Goal: Task Accomplishment & Management: Manage account settings

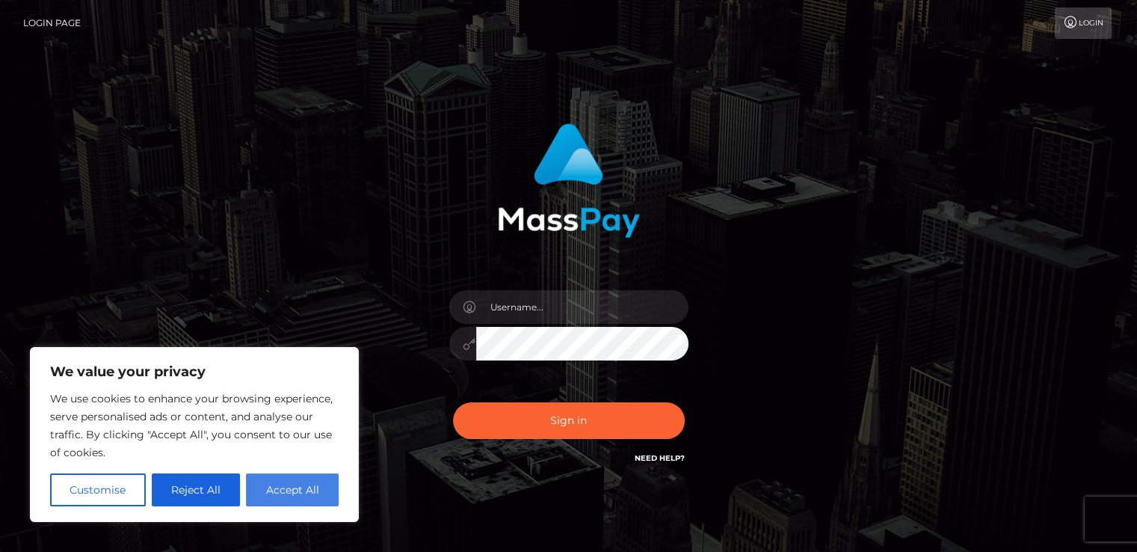
click at [296, 494] on button "Accept All" at bounding box center [292, 489] width 93 height 33
checkbox input "true"
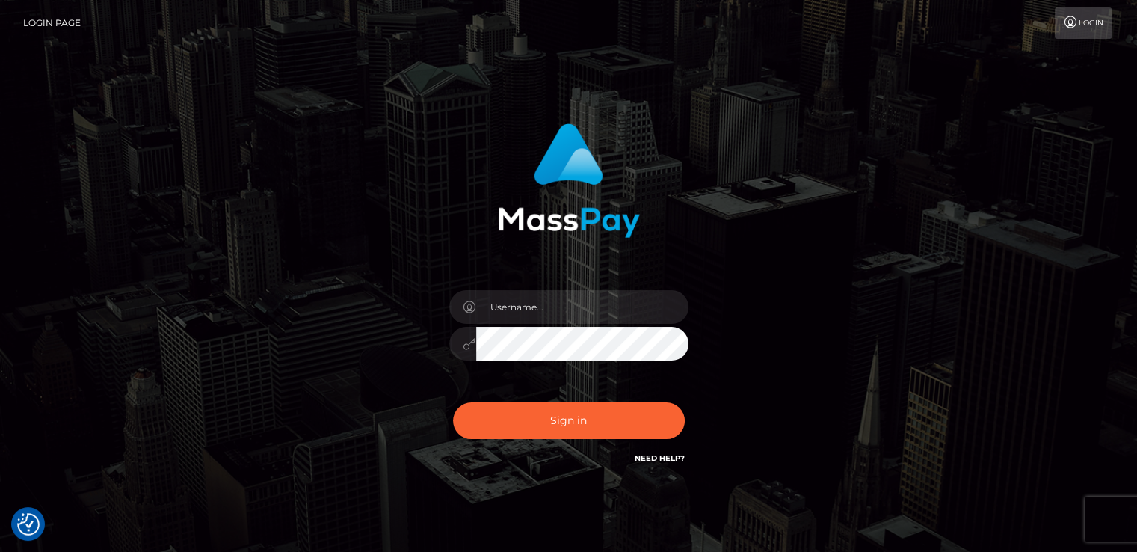
drag, startPoint x: 457, startPoint y: 38, endPoint x: 450, endPoint y: 52, distance: 16.0
click at [457, 39] on nav "Login Page Login" at bounding box center [568, 23] width 1137 height 46
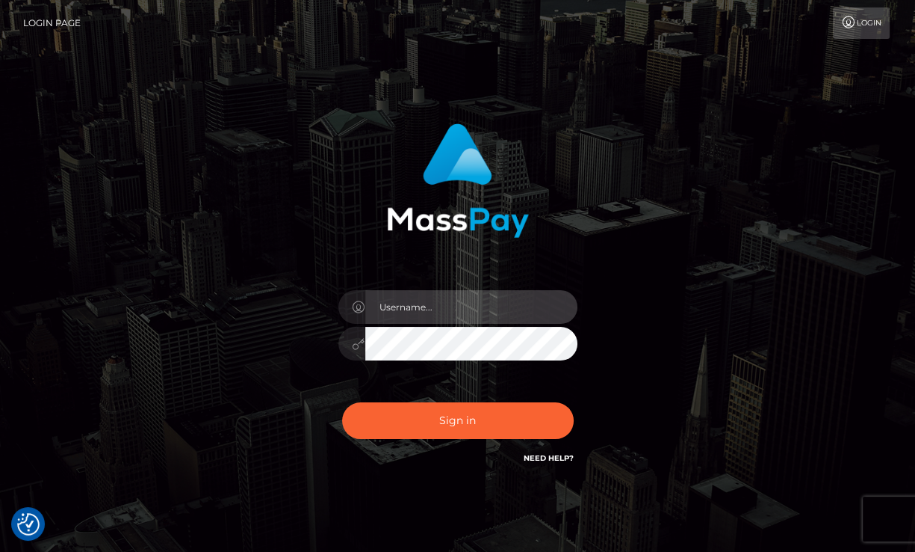
click at [496, 307] on input "text" at bounding box center [471, 307] width 212 height 34
type input "12312"
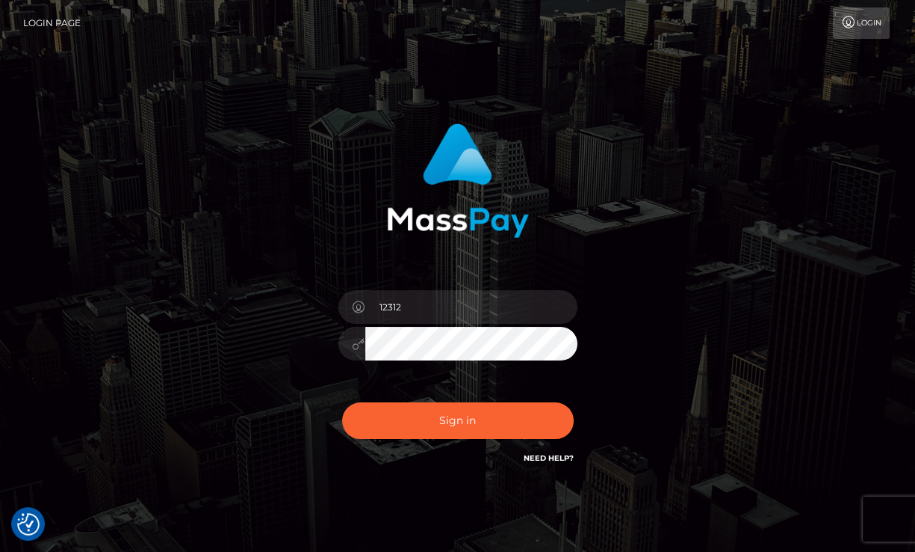
click at [644, 234] on div at bounding box center [458, 175] width 392 height 126
